Goal: Register for event/course

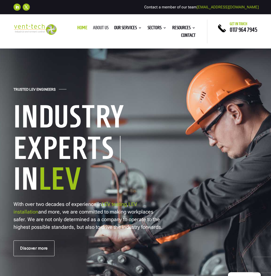
click at [93, 26] on link "About us" at bounding box center [101, 29] width 16 height 6
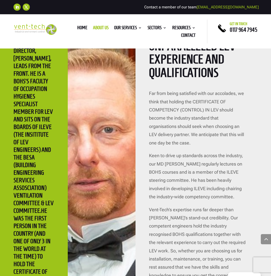
scroll to position [1054, 0]
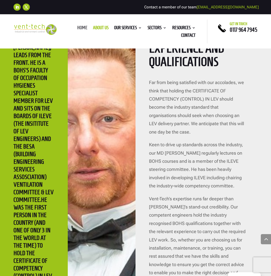
click at [77, 28] on link "Home" at bounding box center [82, 29] width 10 height 6
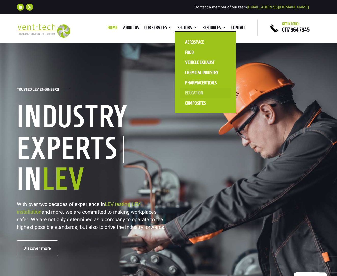
click at [195, 93] on link "Education" at bounding box center [205, 93] width 51 height 10
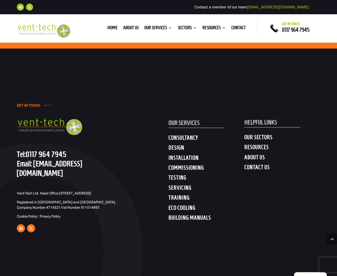
scroll to position [1450, 0]
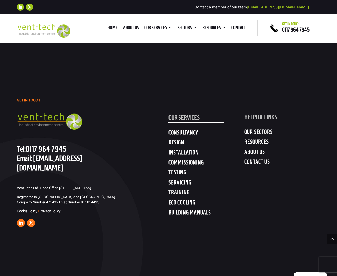
click at [179, 198] on h4 "TRAINING" at bounding box center [206, 193] width 76 height 9
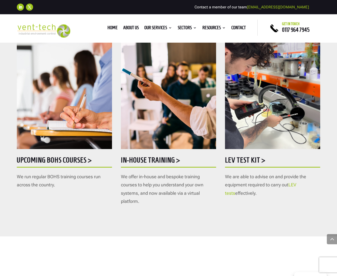
scroll to position [236, 0]
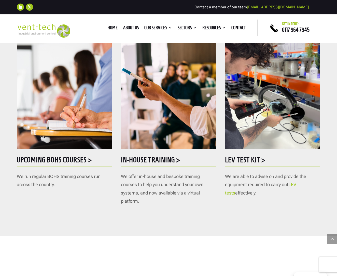
click at [60, 159] on h5 "Upcoming BOHS courses >" at bounding box center [64, 161] width 95 height 10
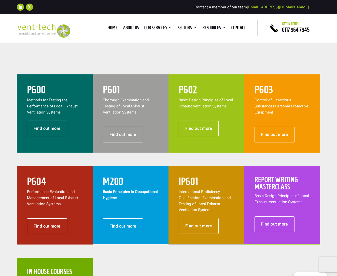
scroll to position [192, 0]
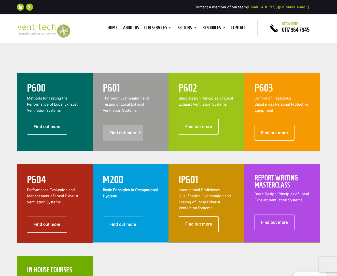
click at [114, 132] on link "Find out more" at bounding box center [123, 133] width 40 height 16
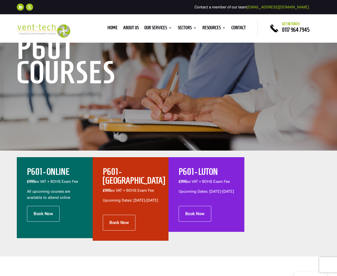
scroll to position [79, 0]
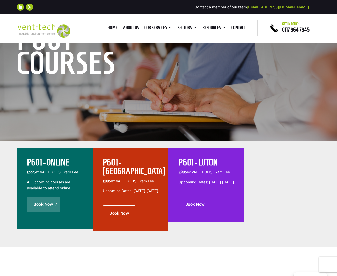
click at [53, 203] on link "Book Now" at bounding box center [43, 205] width 33 height 16
